Goal: Task Accomplishment & Management: Manage account settings

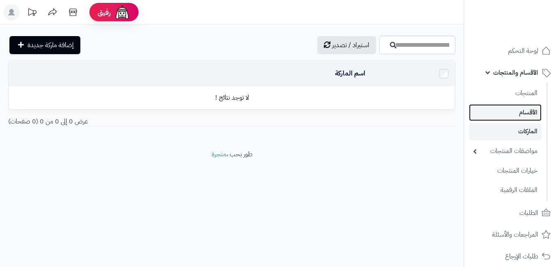
click at [511, 110] on link "الأقسام" at bounding box center [505, 112] width 73 height 17
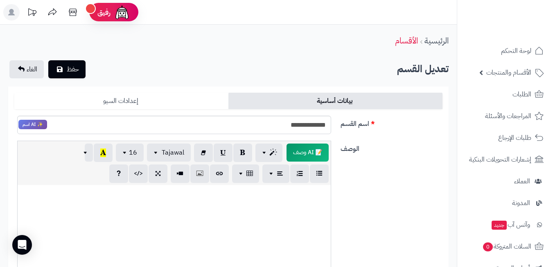
click at [139, 99] on link "إعدادات السيو" at bounding box center [121, 101] width 214 height 16
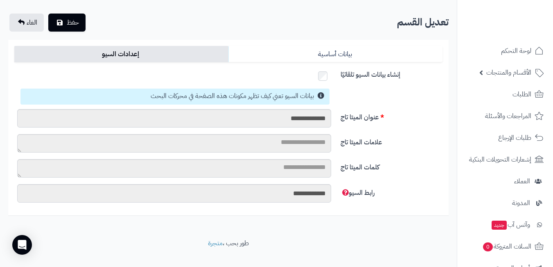
scroll to position [58, 0]
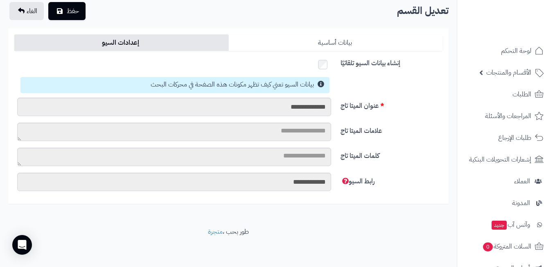
click at [284, 40] on link "بيانات أساسية" at bounding box center [336, 42] width 214 height 16
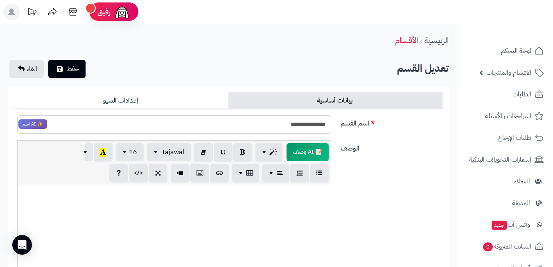
scroll to position [0, 0]
